Goal: Communication & Community: Share content

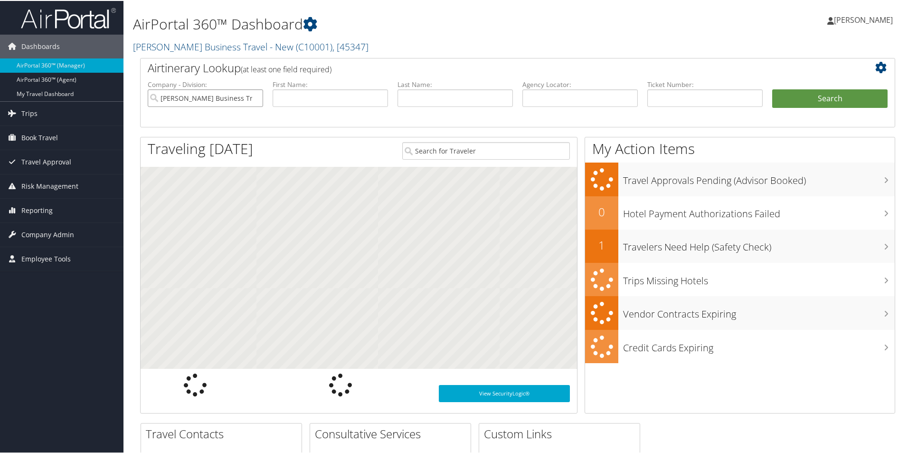
click at [248, 97] on input "Christopherson Business Travel - New" at bounding box center [205, 97] width 115 height 18
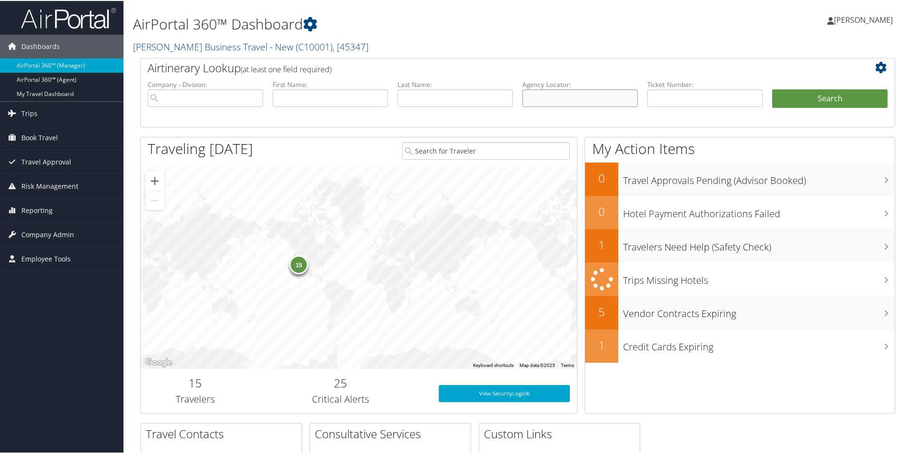
click at [544, 99] on input "text" at bounding box center [580, 97] width 115 height 18
click at [528, 97] on input "text" at bounding box center [580, 97] width 115 height 18
paste input "DNR8NB"
type input "DNR8NB"
click at [802, 104] on button "Search" at bounding box center [829, 97] width 115 height 19
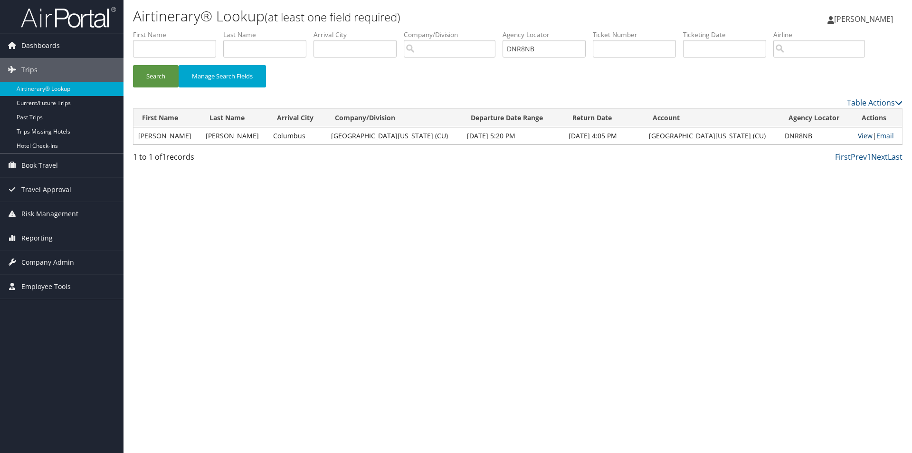
click at [858, 135] on link "View" at bounding box center [865, 135] width 15 height 9
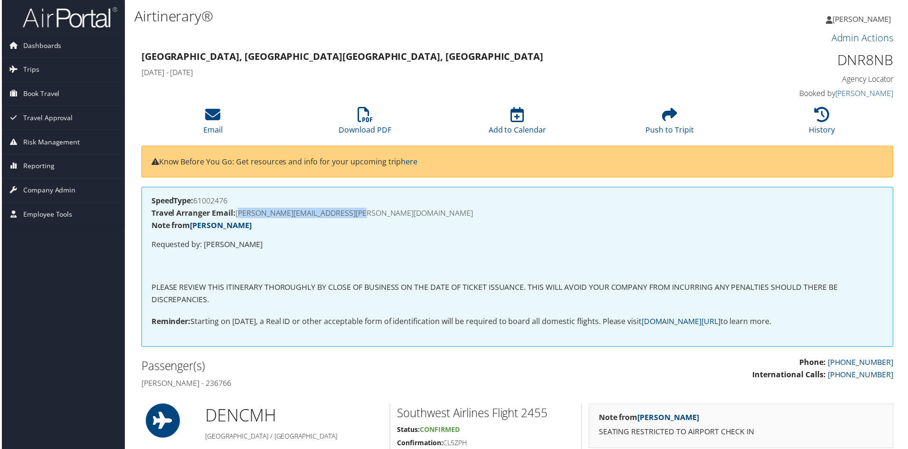
drag, startPoint x: 371, startPoint y: 213, endPoint x: 238, endPoint y: 211, distance: 133.0
click at [238, 211] on h4 "Travel Arranger Email: STEPHEN.FRAZIER@CUZNSCHUTZ.EDU" at bounding box center [517, 214] width 735 height 8
copy h4 "STEPHEN.FRAZIER@CUZNSCHUTZ.EDU"
click at [212, 118] on icon at bounding box center [211, 114] width 15 height 15
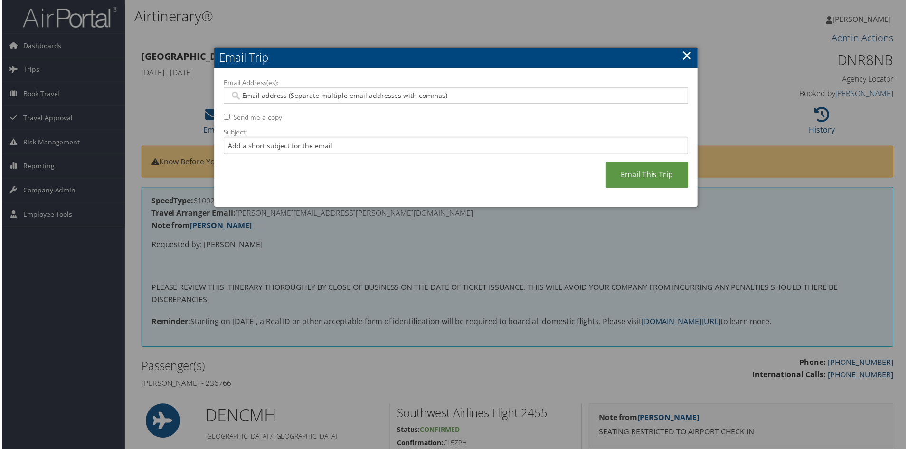
click at [251, 92] on input "Email Address(es):" at bounding box center [456, 96] width 454 height 10
paste input "STEPHEN.FRAZIER@CUZNSCHUTZ.EDU"
type input "STEPHEN.FRAZIER@CUZNSCHUTZ.EDU"
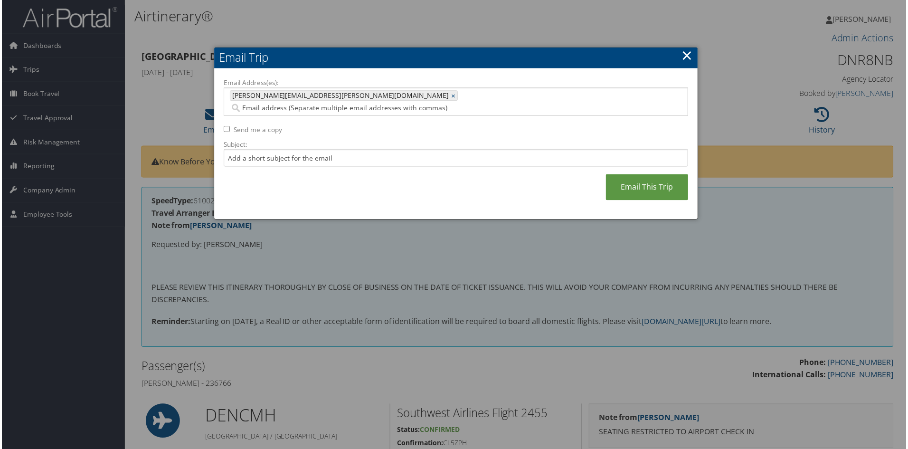
click at [383, 104] on input "Email Address(es):" at bounding box center [389, 109] width 320 height 10
paste input "MICHAEL.MCMURRAY@CUANSCHUTZ.EDU"
type input "MICHAEL.MCMURRAY@CUANSCHUTZ.EDU"
type input "STEPHEN.FRAZIER@CUZNSCHUTZ.EDU, MICHAEL.MCMURRAY@CUANSCHUTZ.EDU"
click at [249, 150] on input "Subject:" at bounding box center [456, 159] width 467 height 18
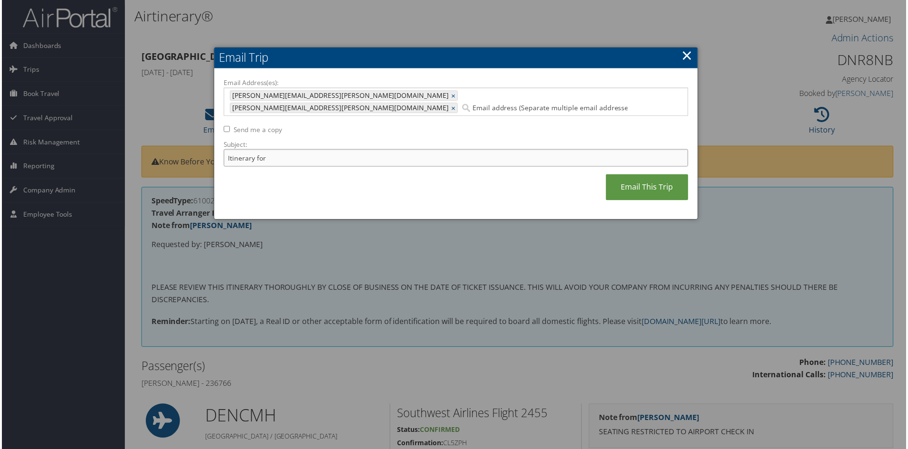
click at [275, 150] on input "Itinerary for" at bounding box center [456, 159] width 467 height 18
paste input "MICHAEL A MCMURRAY"
type input "Itinerary for MICHAEL A MCMURRAY--DEN//CMH roundtrip"
click at [636, 176] on link "Email This Trip" at bounding box center [648, 188] width 83 height 26
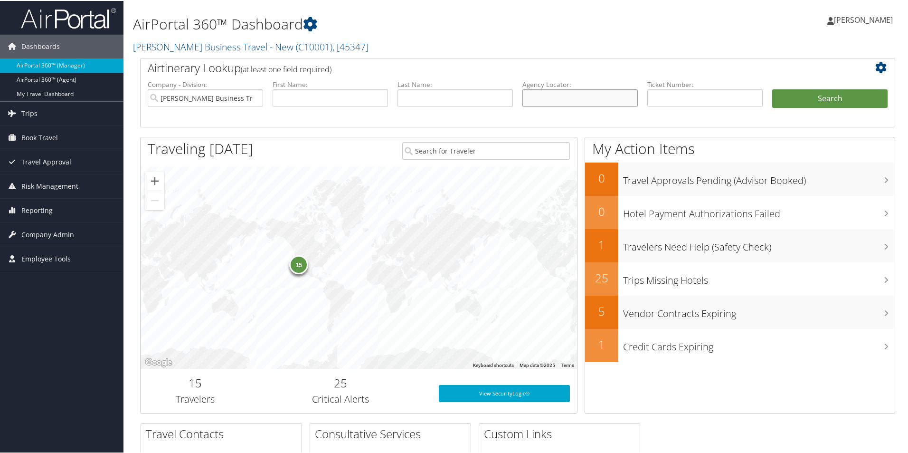
click at [539, 98] on input "text" at bounding box center [580, 97] width 115 height 18
paste input "DNS0SZ"
type input "DNS0SZ"
click at [791, 94] on button "Search" at bounding box center [829, 97] width 115 height 19
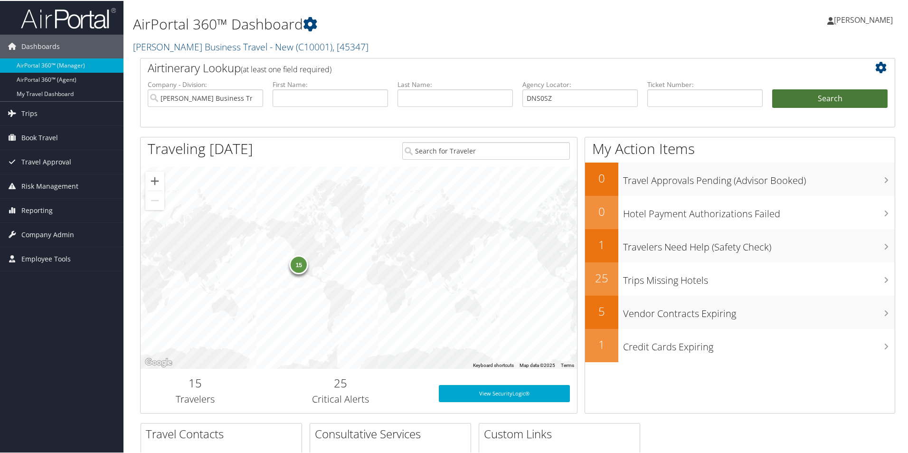
click at [791, 94] on button "Search" at bounding box center [829, 97] width 115 height 19
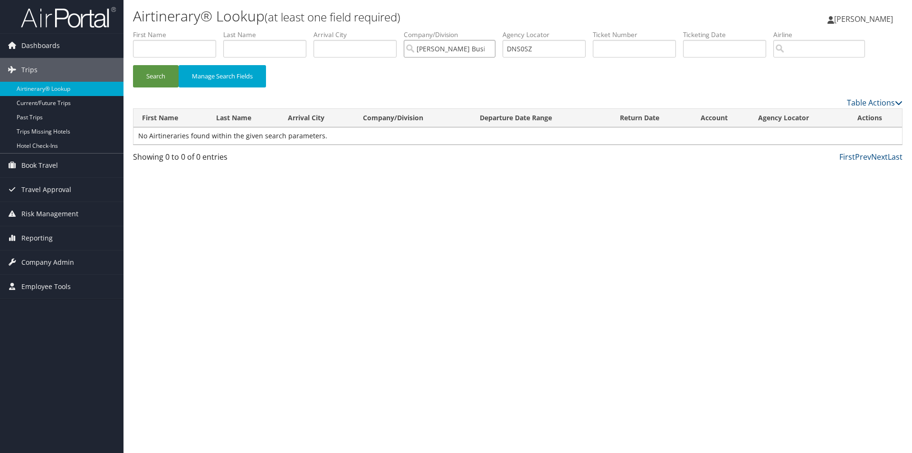
click at [442, 48] on input "[PERSON_NAME] Business Travel - New" at bounding box center [450, 49] width 92 height 18
click at [146, 73] on button "Search" at bounding box center [156, 76] width 46 height 22
click at [150, 78] on button "Search" at bounding box center [156, 76] width 46 height 22
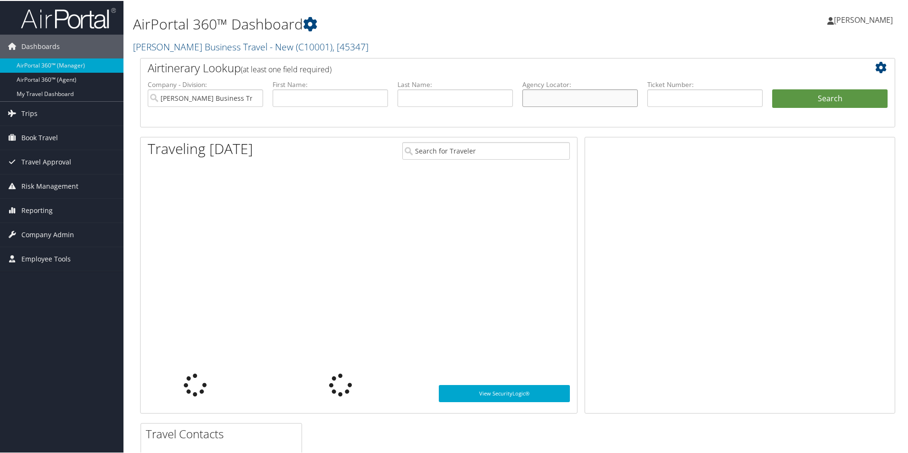
click at [553, 102] on input "text" at bounding box center [580, 97] width 115 height 18
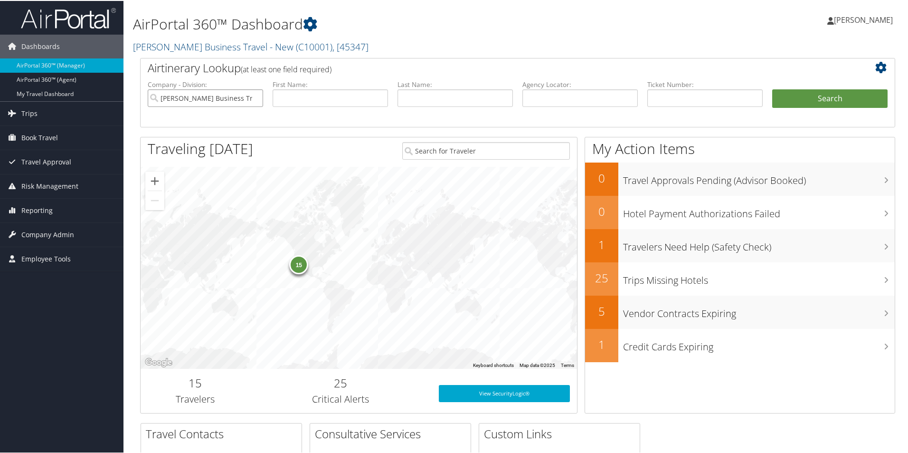
click at [242, 95] on input "[PERSON_NAME] Business Travel - New" at bounding box center [205, 97] width 115 height 18
click at [540, 97] on input "text" at bounding box center [580, 97] width 115 height 18
paste input "DNS0SZ"
type input "DNS0SZ"
click at [791, 97] on button "Search" at bounding box center [829, 97] width 115 height 19
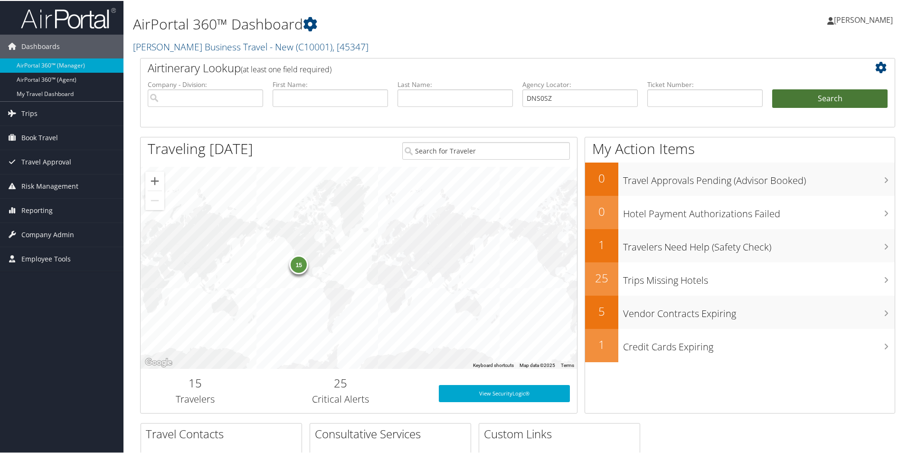
click at [791, 97] on button "Search" at bounding box center [829, 97] width 115 height 19
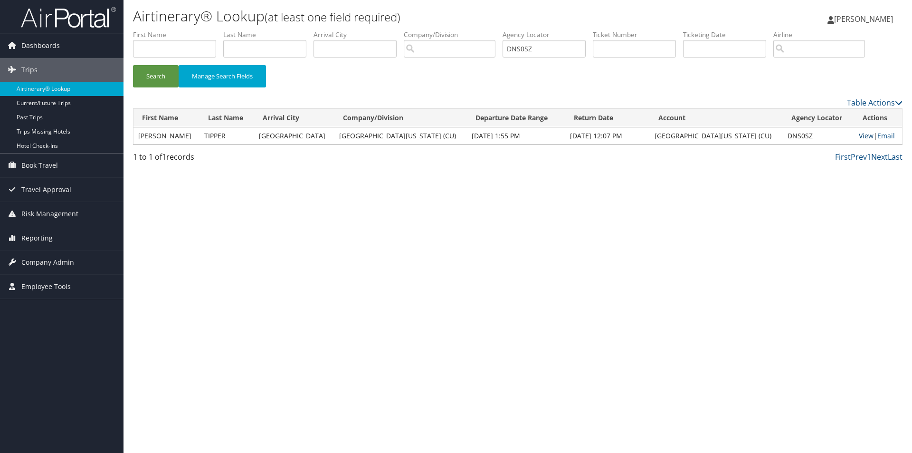
click at [859, 133] on link "View" at bounding box center [866, 135] width 15 height 9
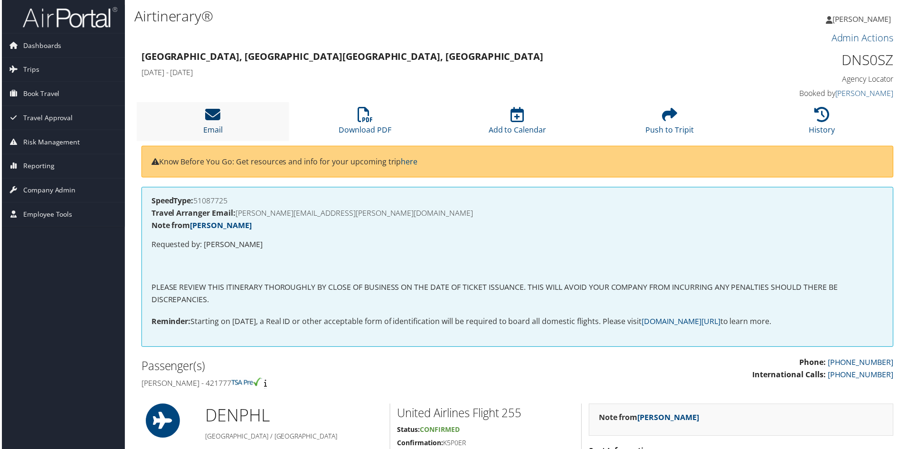
click at [210, 117] on icon at bounding box center [211, 114] width 15 height 15
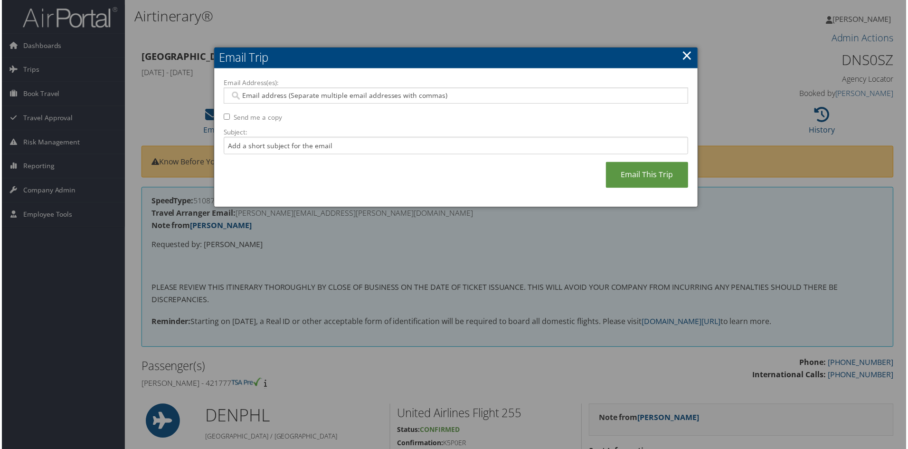
click at [248, 95] on input "Email Address(es):" at bounding box center [456, 96] width 454 height 10
click at [246, 95] on input "Email Address(es):" at bounding box center [456, 96] width 454 height 10
paste input "[PERSON_NAME][EMAIL_ADDRESS][DOMAIN_NAME]"
type input "[PERSON_NAME][EMAIL_ADDRESS][DOMAIN_NAME]"
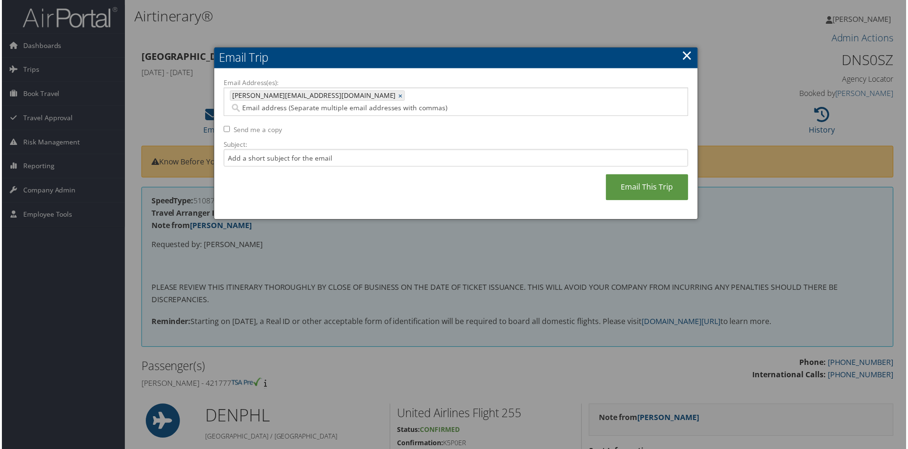
click at [329, 104] on input "Email Address(es):" at bounding box center [412, 109] width 367 height 10
paste input "[PERSON_NAME][EMAIL_ADDRESS][PERSON_NAME][DOMAIN_NAME]"
type input "[PERSON_NAME][EMAIL_ADDRESS][PERSON_NAME][DOMAIN_NAME]"
type input "[PERSON_NAME][EMAIL_ADDRESS][DOMAIN_NAME], [PERSON_NAME][DOMAIN_NAME][EMAIL_ADD…"
drag, startPoint x: 251, startPoint y: 146, endPoint x: 242, endPoint y: 146, distance: 9.5
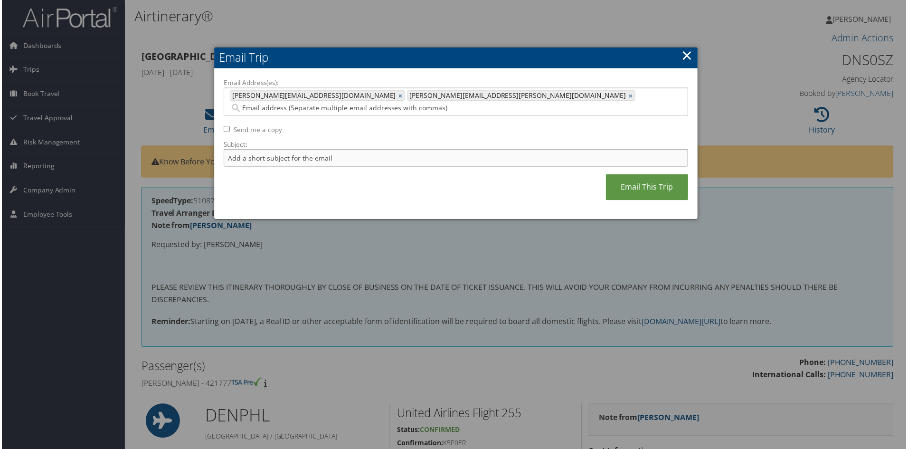
click at [249, 150] on input "Subject:" at bounding box center [456, 159] width 467 height 18
click at [276, 150] on input "itinerary for" at bounding box center [456, 159] width 467 height 18
paste input "[PERSON_NAME]"
type input "itinerary for [PERSON_NAME]//DEN//PHL roundtrip"
click at [650, 176] on link "Email This Trip" at bounding box center [648, 188] width 83 height 26
